Goal: Information Seeking & Learning: Learn about a topic

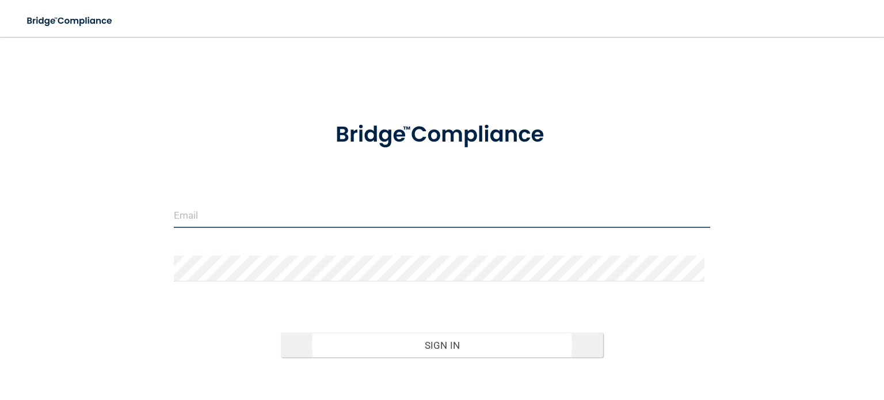
type input "[EMAIL_ADDRESS][DOMAIN_NAME]"
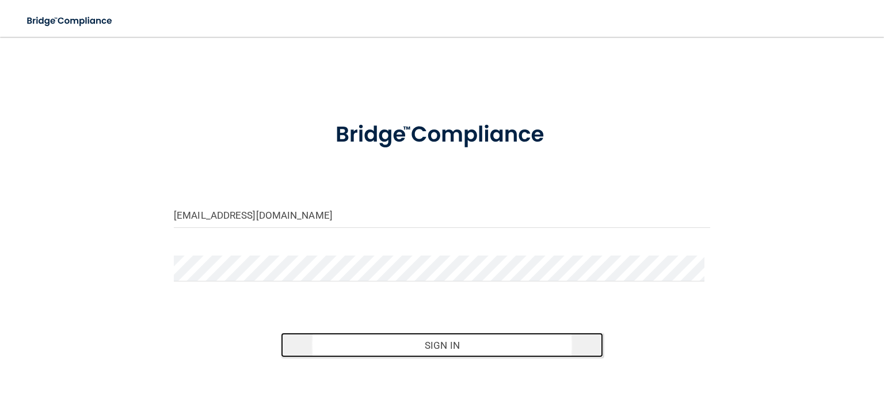
click at [368, 345] on button "Sign In" at bounding box center [442, 345] width 322 height 25
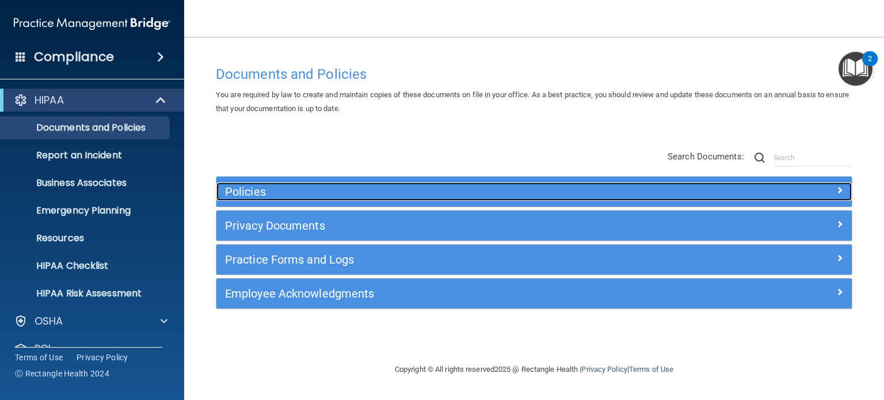
click at [340, 197] on h5 "Policies" at bounding box center [454, 191] width 459 height 13
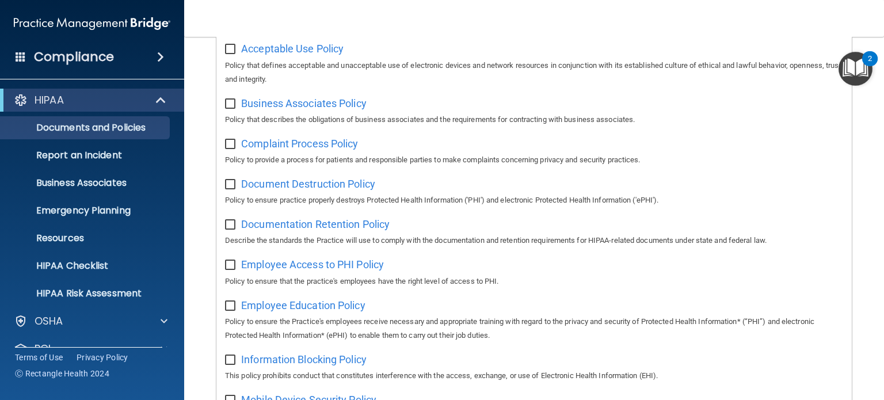
scroll to position [230, 0]
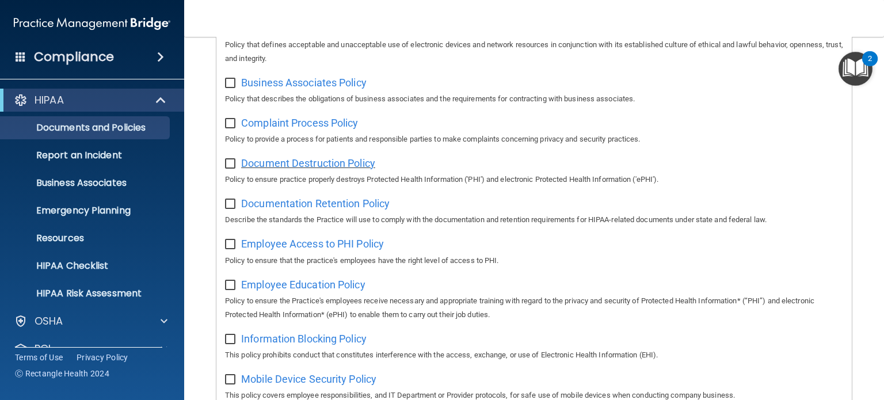
click at [347, 166] on span "Document Destruction Policy" at bounding box center [308, 163] width 134 height 12
click at [82, 184] on p "Business Associates" at bounding box center [85, 183] width 157 height 12
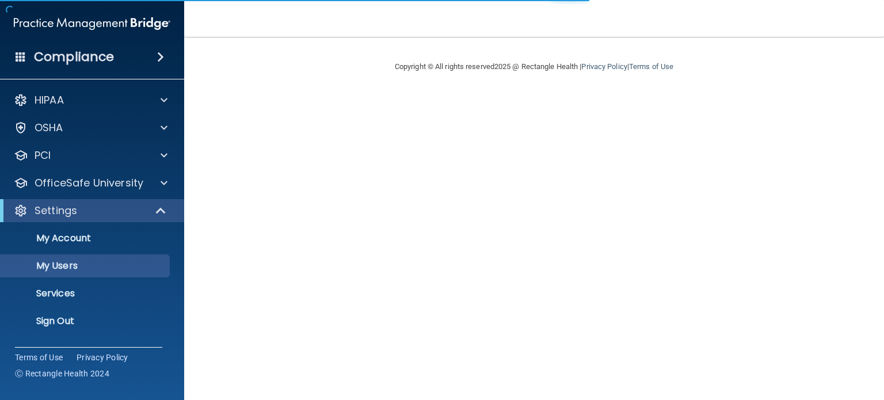
select select "20"
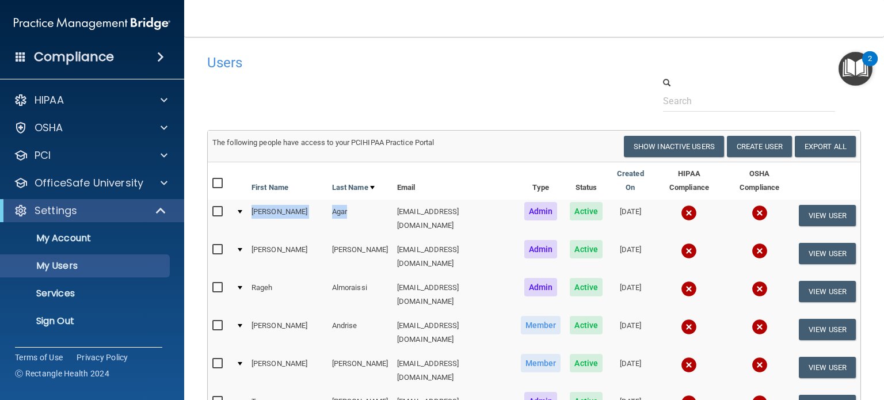
drag, startPoint x: 328, startPoint y: 210, endPoint x: 251, endPoint y: 207, distance: 76.6
click at [251, 207] on tr "Jason Agar jagar@rectanglehealth.com Admin Active 06/21/2022 View User" at bounding box center [534, 219] width 653 height 38
click at [388, 105] on div at bounding box center [534, 94] width 671 height 35
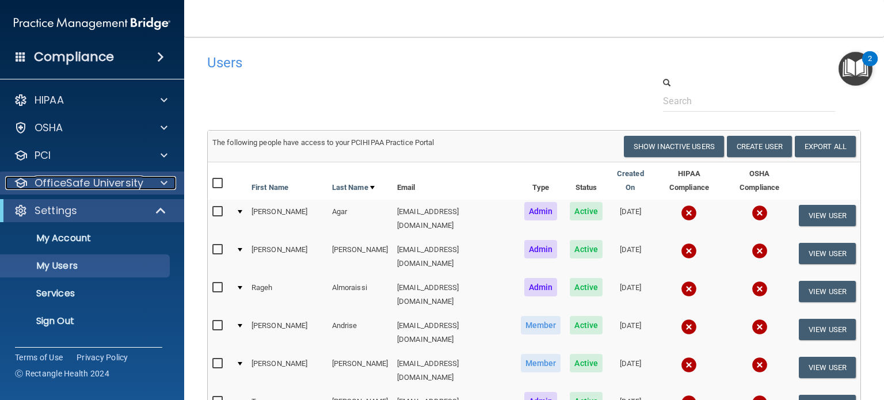
click at [143, 177] on div "OfficeSafe University" at bounding box center [76, 183] width 143 height 14
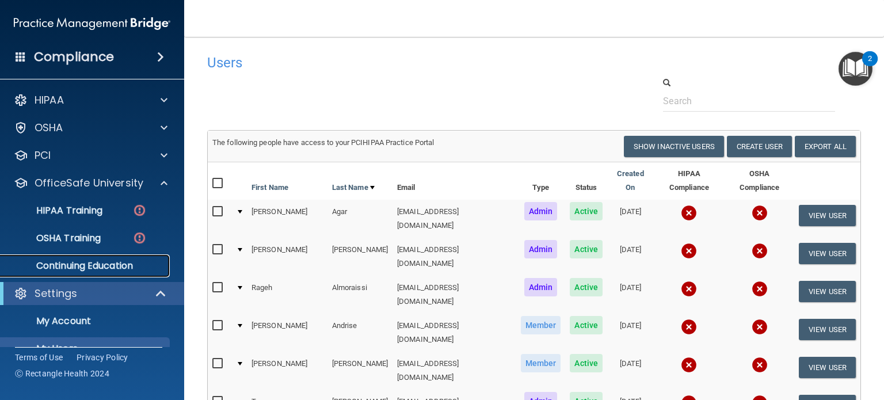
click at [113, 267] on p "Continuing Education" at bounding box center [85, 266] width 157 height 12
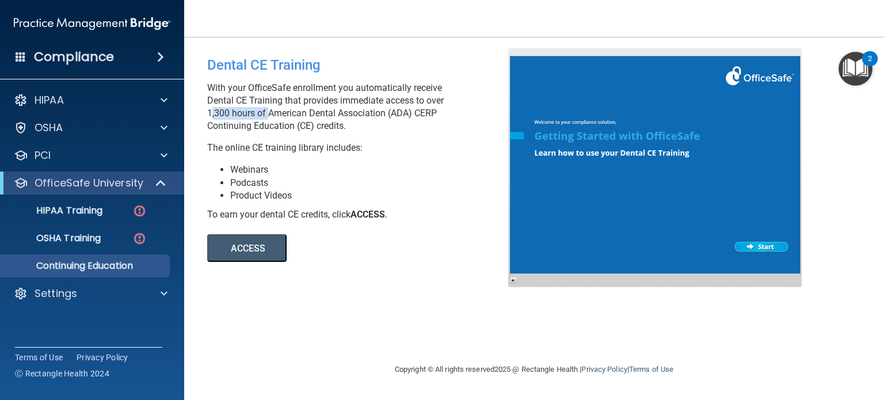
drag, startPoint x: 206, startPoint y: 116, endPoint x: 265, endPoint y: 119, distance: 58.8
click at [265, 119] on div "Dental CE Training With your OfficeSafe enrollment you automatically receive De…" at bounding box center [362, 155] width 327 height 214
drag, startPoint x: 389, startPoint y: 106, endPoint x: 420, endPoint y: 106, distance: 31.7
click at [420, 106] on p "With your OfficeSafe enrollment you automatically receive Dental CE Training th…" at bounding box center [362, 107] width 310 height 51
drag, startPoint x: 394, startPoint y: 117, endPoint x: 440, endPoint y: 116, distance: 45.5
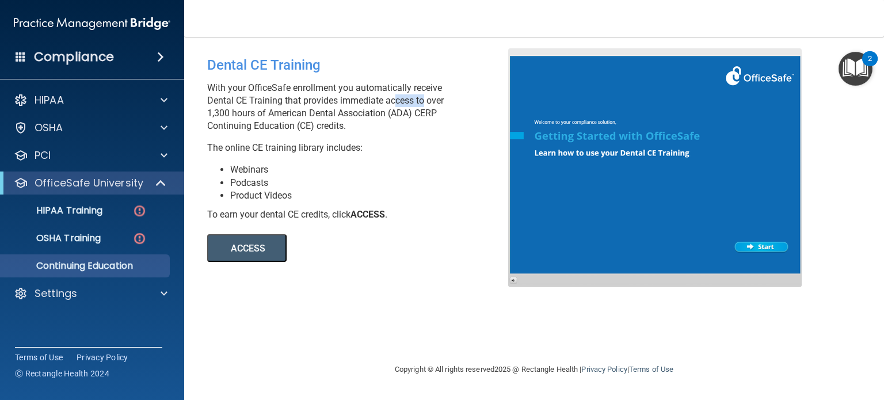
click at [440, 116] on p "With your OfficeSafe enrollment you automatically receive Dental CE Training th…" at bounding box center [362, 107] width 310 height 51
drag, startPoint x: 214, startPoint y: 130, endPoint x: 284, endPoint y: 126, distance: 70.4
click at [284, 126] on p "With your OfficeSafe enrollment you automatically receive Dental CE Training th…" at bounding box center [362, 107] width 310 height 51
click at [393, 169] on li "Webinars" at bounding box center [373, 170] width 287 height 13
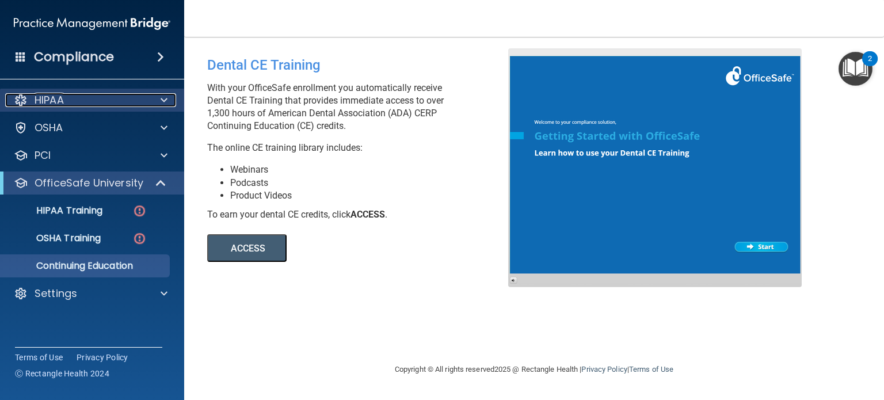
click at [76, 102] on div "HIPAA" at bounding box center [76, 100] width 143 height 14
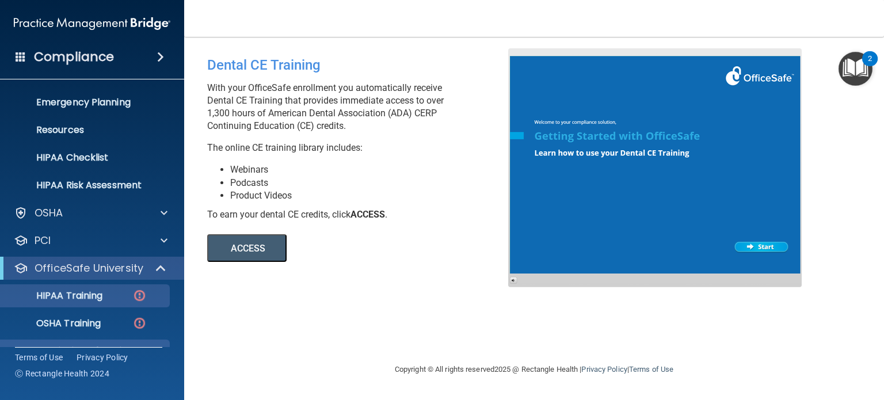
scroll to position [115, 0]
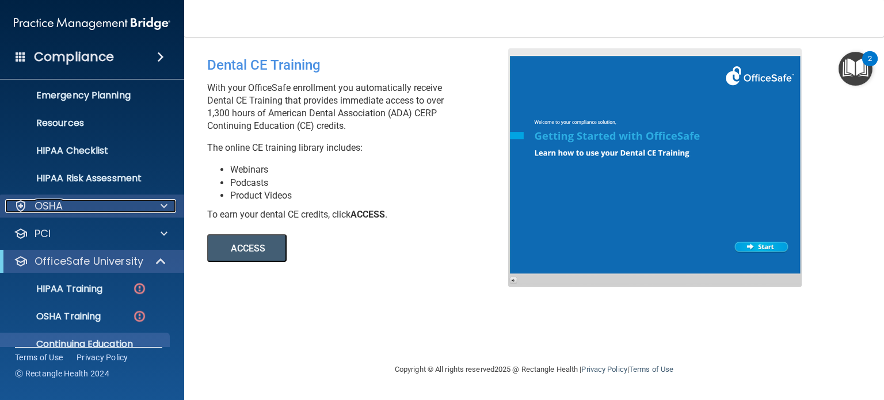
click at [78, 207] on div "OSHA" at bounding box center [76, 206] width 143 height 14
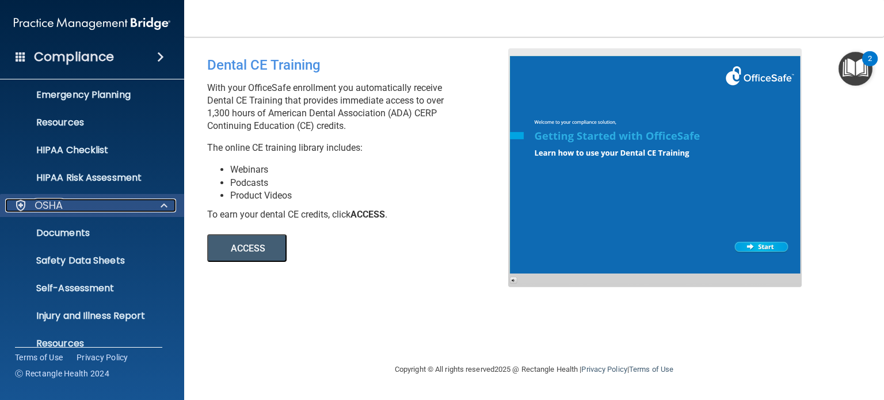
scroll to position [173, 0]
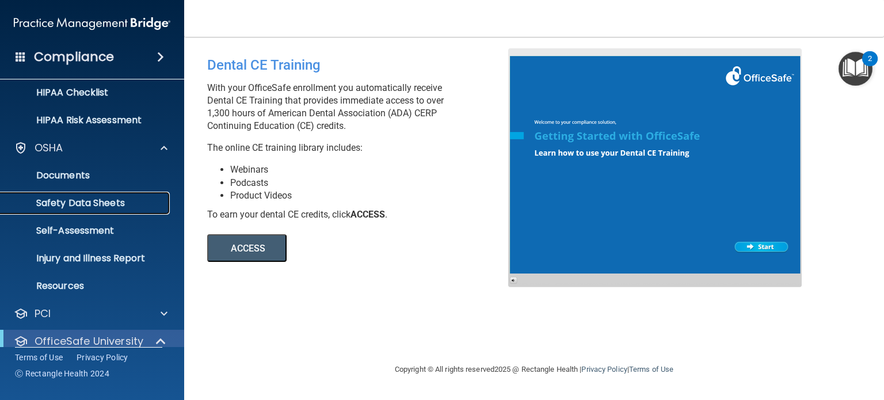
click at [88, 202] on p "Safety Data Sheets" at bounding box center [85, 203] width 157 height 12
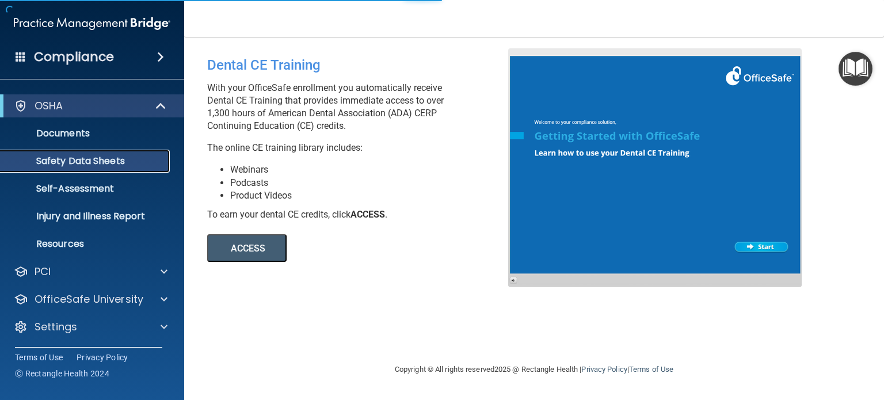
scroll to position [22, 0]
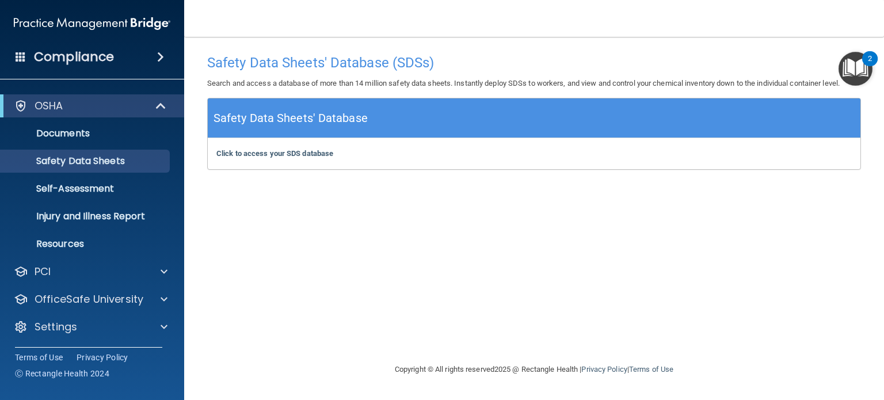
click at [286, 161] on div "Click to access your SDS database Click to access your SDS database" at bounding box center [534, 153] width 653 height 31
click at [286, 157] on b "Click to access your SDS database" at bounding box center [274, 153] width 117 height 9
click at [83, 115] on div "OSHA" at bounding box center [92, 105] width 184 height 23
click at [135, 105] on div "OSHA" at bounding box center [76, 106] width 142 height 14
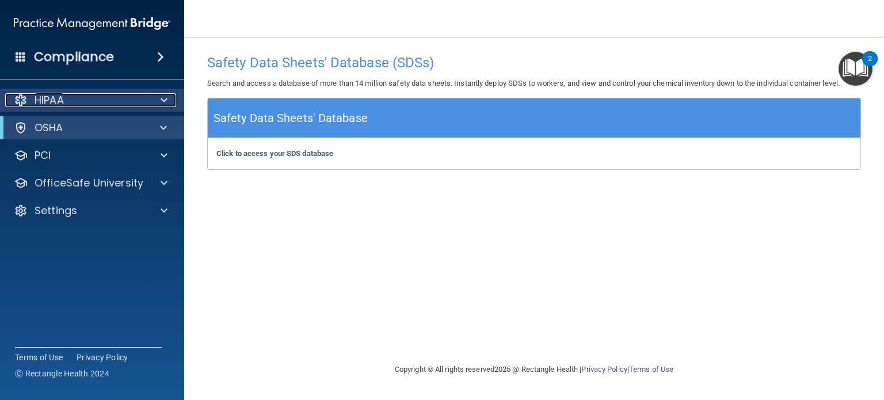
click at [63, 102] on p "HIPAA" at bounding box center [49, 100] width 29 height 14
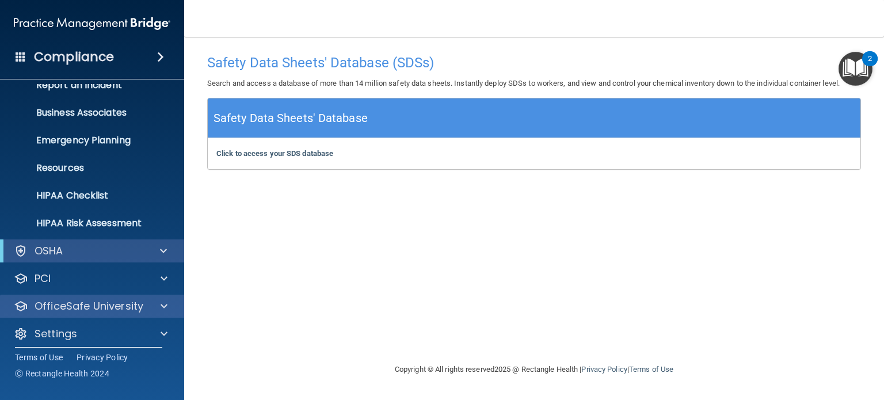
scroll to position [77, 0]
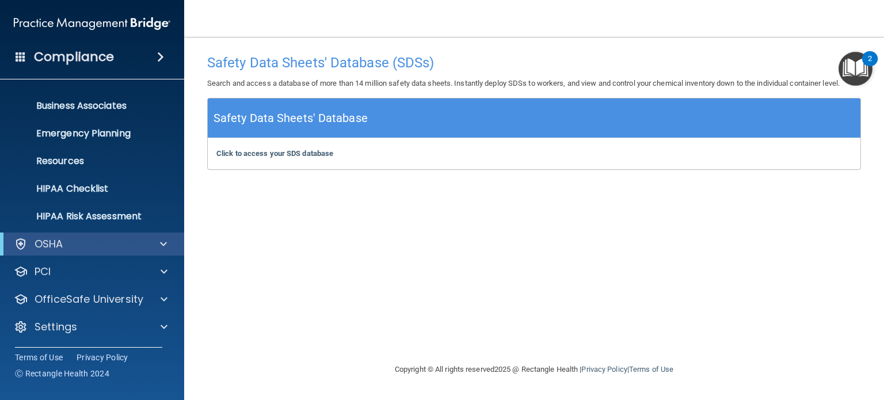
click at [273, 213] on div "Safety Data Sheets' Database (SDSs) Search and access a database of more than 1…" at bounding box center [534, 199] width 654 height 303
click at [306, 239] on div "Safety Data Sheets' Database (SDSs) Search and access a database of more than 1…" at bounding box center [534, 199] width 654 height 303
